Goal: Task Accomplishment & Management: Complete application form

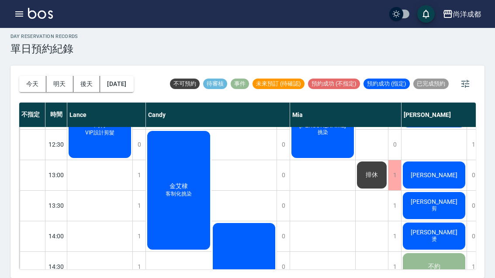
scroll to position [134, 0]
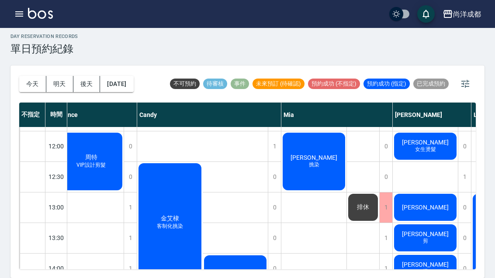
click at [23, 76] on button "今天" at bounding box center [32, 84] width 27 height 16
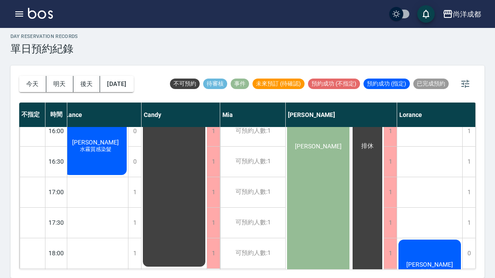
scroll to position [379, 4]
click at [120, 76] on button "[DATE]" at bounding box center [116, 84] width 33 height 16
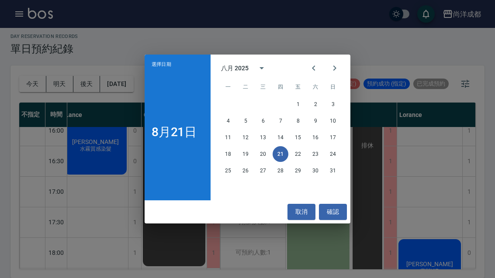
click at [335, 152] on button "24" at bounding box center [333, 154] width 16 height 16
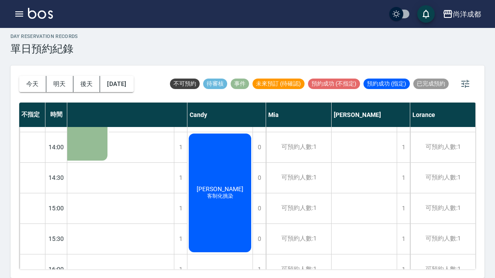
scroll to position [239, 24]
click at [407, 194] on div "1" at bounding box center [402, 209] width 13 height 30
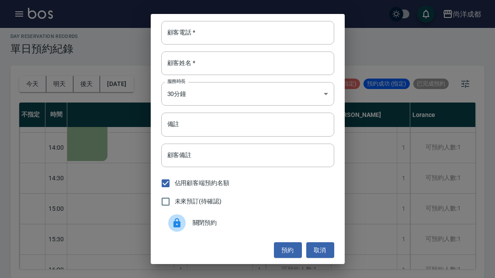
click at [228, 33] on input "顧客電話   *" at bounding box center [247, 33] width 173 height 24
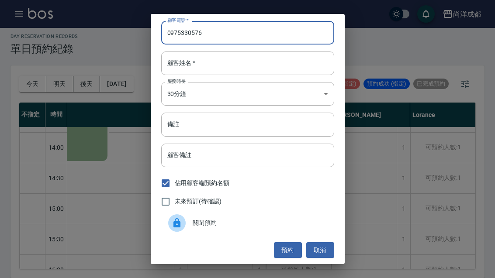
type input "0975330576"
click at [264, 62] on input "顧客姓名   *" at bounding box center [247, 64] width 173 height 24
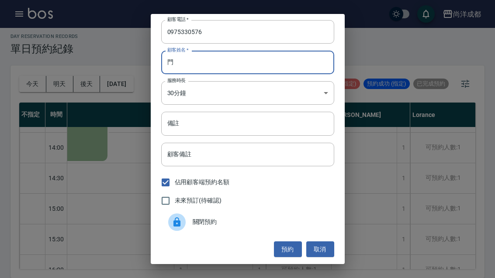
scroll to position [1, 0]
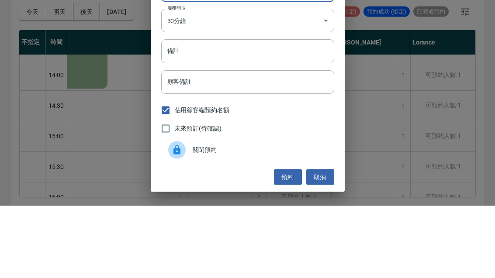
type input "門"
click at [298, 112] on input "備註" at bounding box center [247, 124] width 173 height 24
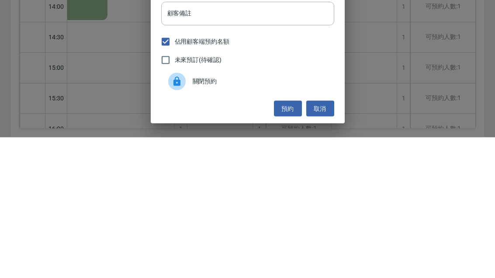
scroll to position [30, 0]
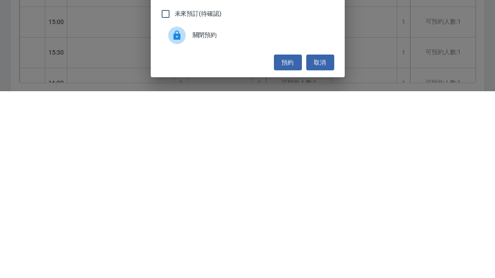
type input "剪"
click at [291, 241] on button "預約" at bounding box center [288, 249] width 28 height 16
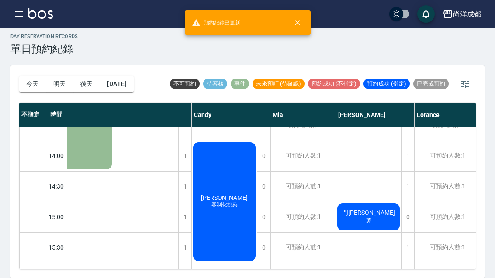
scroll to position [230, 19]
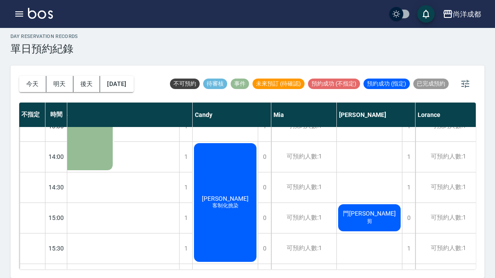
click at [129, 76] on button "[DATE]" at bounding box center [116, 84] width 33 height 16
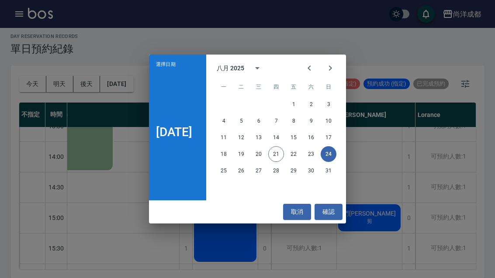
click at [338, 214] on button "確認" at bounding box center [328, 212] width 28 height 16
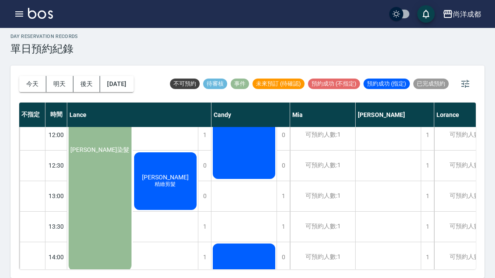
scroll to position [146, 0]
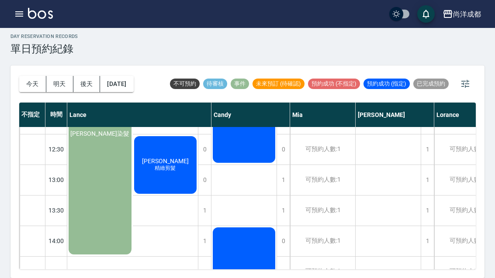
click at [40, 76] on button "今天" at bounding box center [32, 84] width 27 height 16
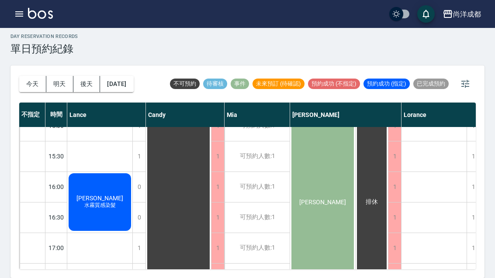
scroll to position [322, 0]
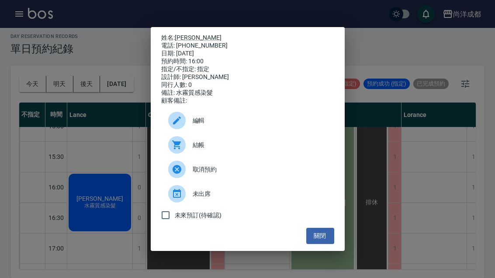
click at [407, 123] on div "姓名: [PERSON_NAME] 電話: [PHONE_NUMBER] 日期: [DATE] 預約時間: 16:00 指定/不指定: 指定 設計師: [PE…" at bounding box center [247, 139] width 495 height 278
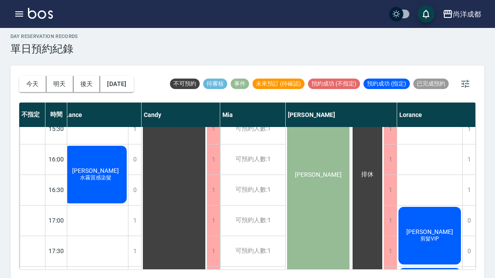
scroll to position [349, 4]
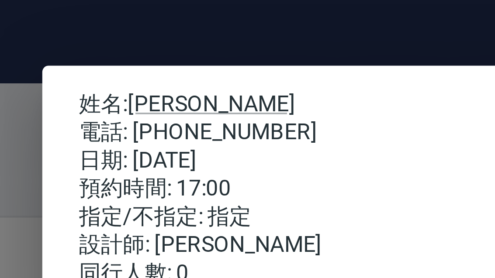
scroll to position [0, 0]
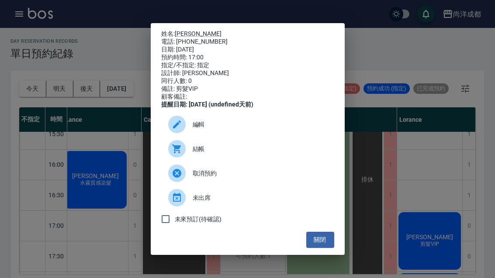
click at [314, 248] on button "關閉" at bounding box center [320, 240] width 28 height 16
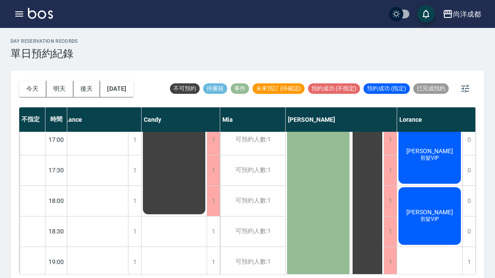
scroll to position [435, 4]
